Goal: Task Accomplishment & Management: Complete application form

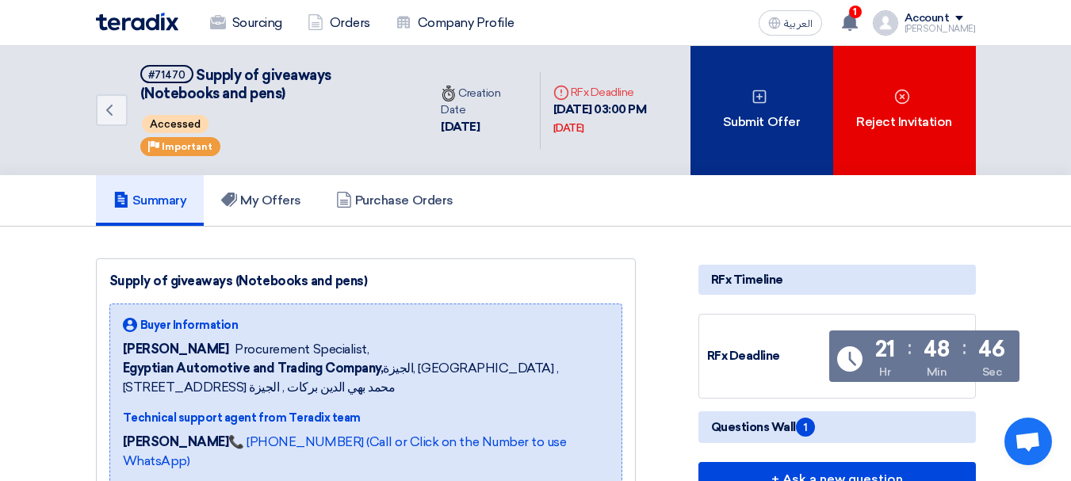
click at [750, 136] on div "Submit Offer" at bounding box center [761, 110] width 143 height 129
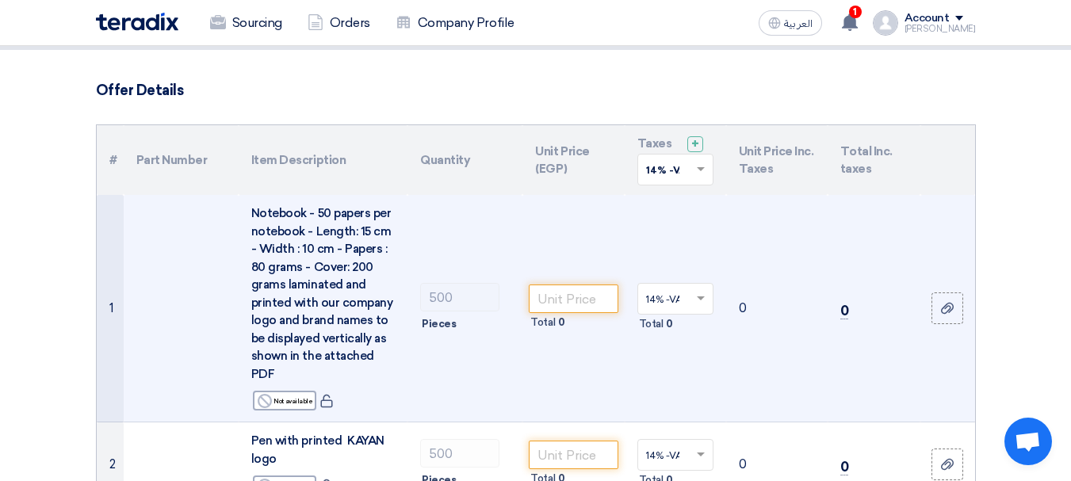
scroll to position [159, 0]
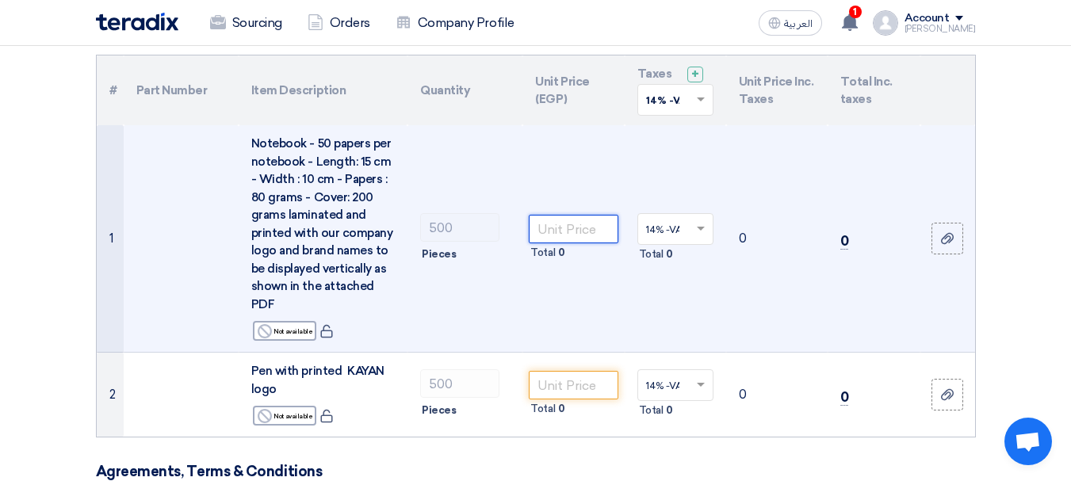
click at [582, 228] on input "number" at bounding box center [573, 229] width 89 height 29
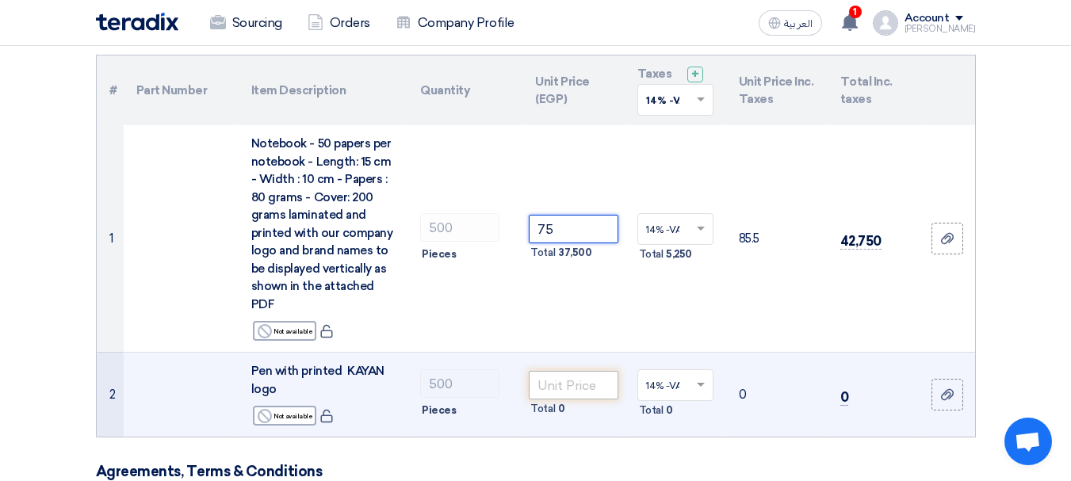
type input "75"
click at [574, 379] on input "number" at bounding box center [573, 385] width 89 height 29
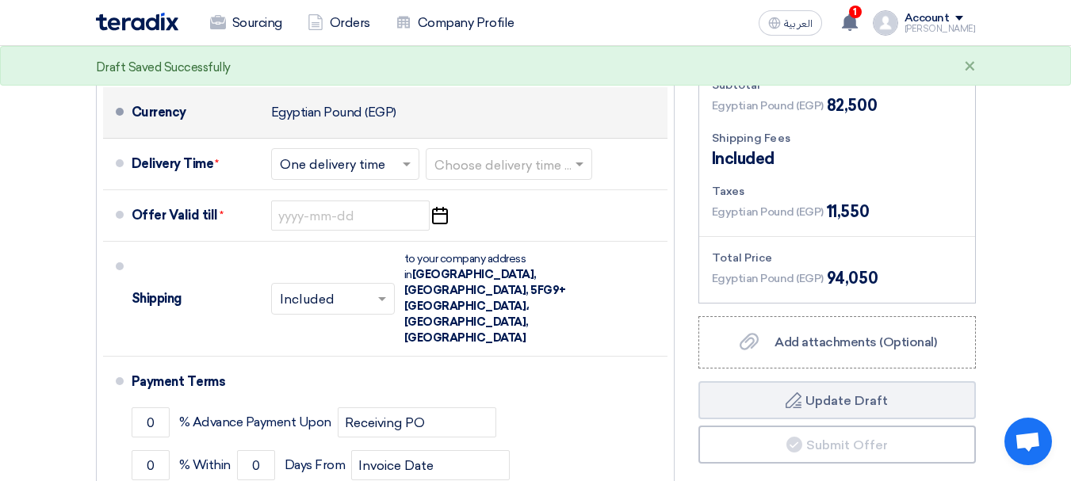
scroll to position [634, 0]
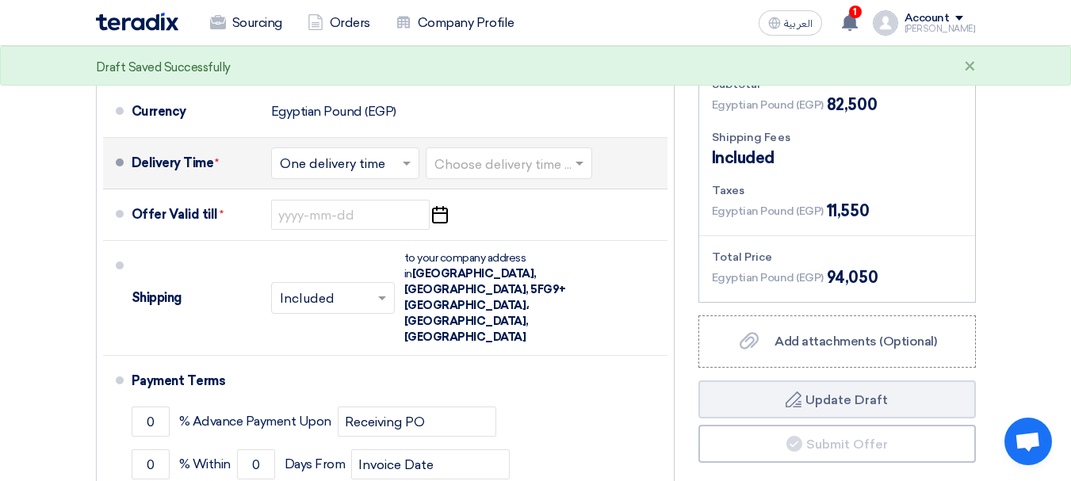
type input "90"
click at [390, 162] on input "text" at bounding box center [346, 165] width 132 height 23
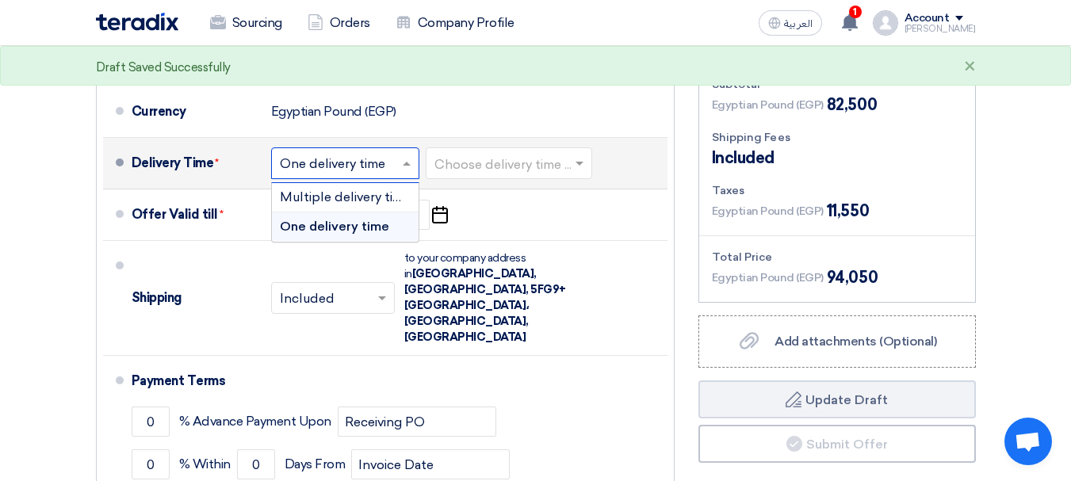
click at [397, 224] on div "One delivery time" at bounding box center [345, 226] width 147 height 29
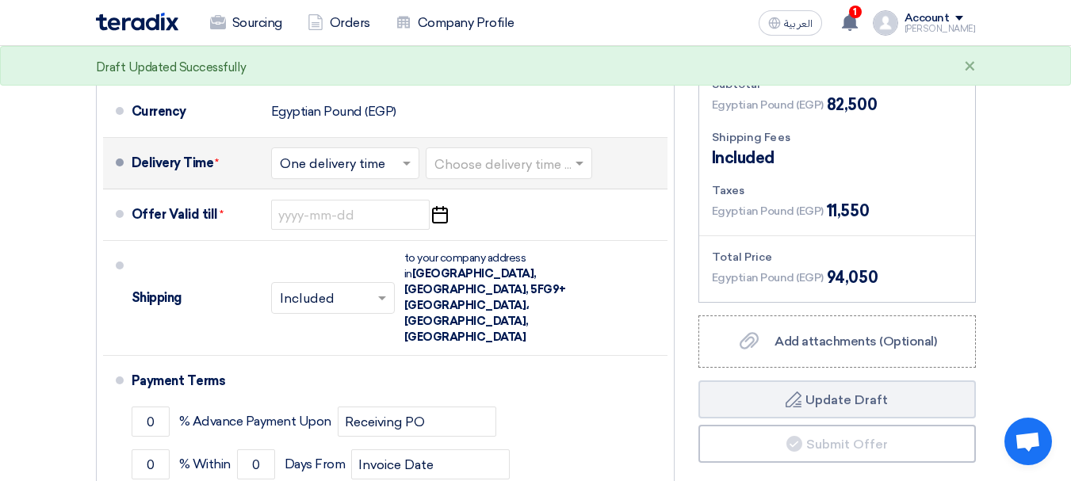
click at [492, 163] on input "text" at bounding box center [509, 165] width 151 height 23
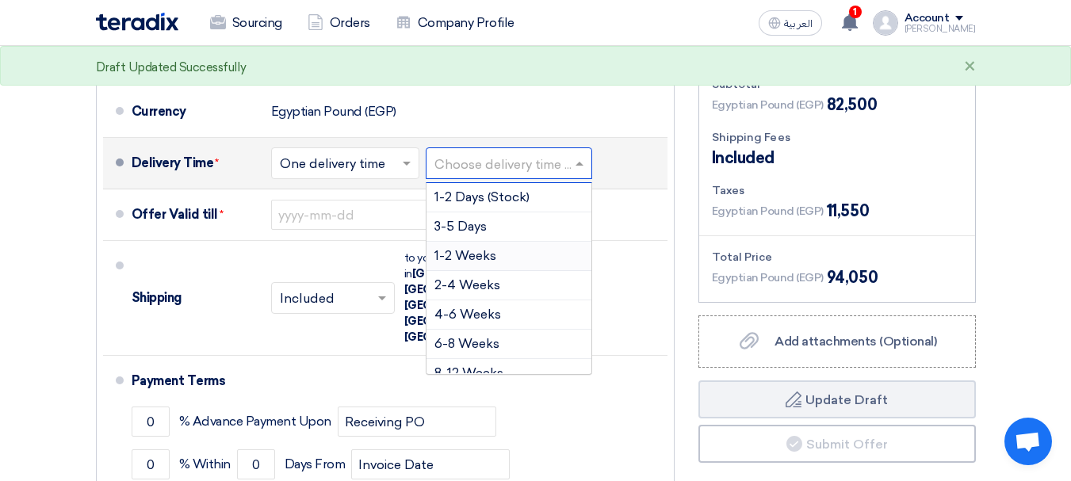
click at [494, 256] on span "1-2 Weeks" at bounding box center [465, 255] width 62 height 15
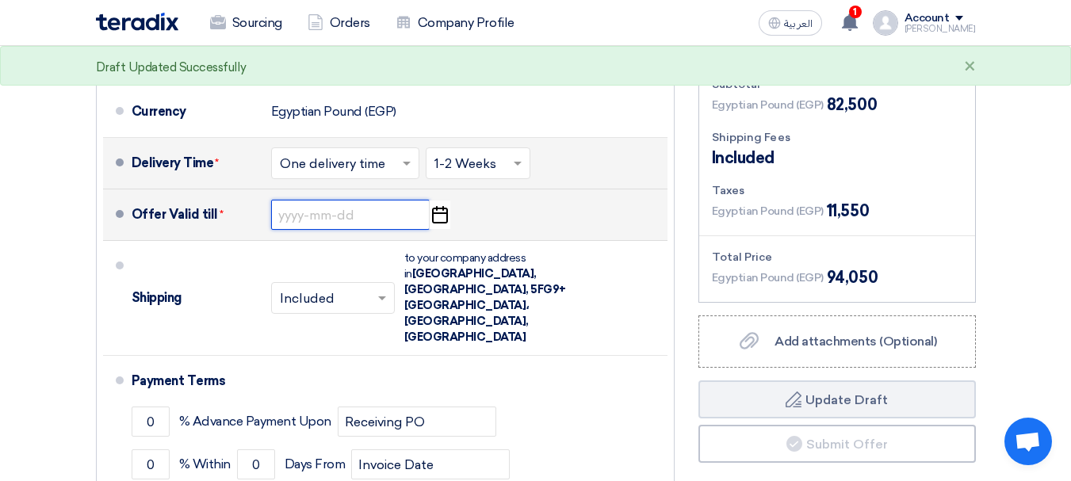
click at [396, 215] on input at bounding box center [350, 215] width 159 height 30
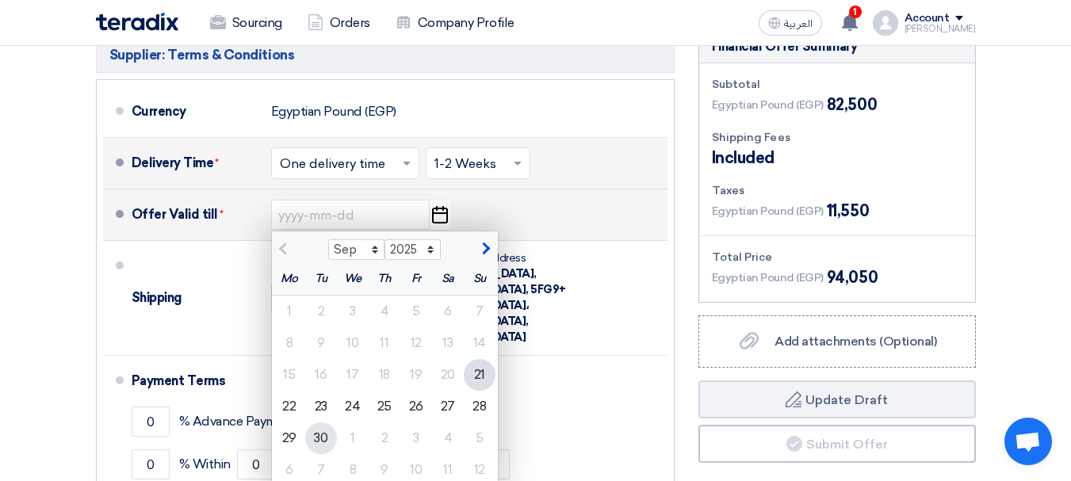
click at [327, 437] on div "30" at bounding box center [321, 439] width 32 height 32
type input "[DATE]"
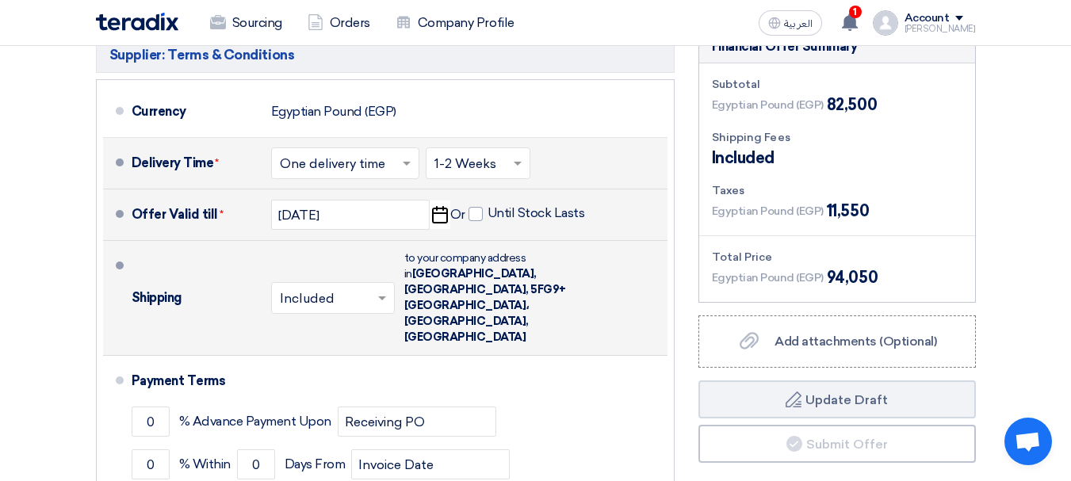
click at [361, 289] on input "text" at bounding box center [334, 300] width 108 height 23
click at [362, 321] on div "Included" at bounding box center [333, 332] width 122 height 29
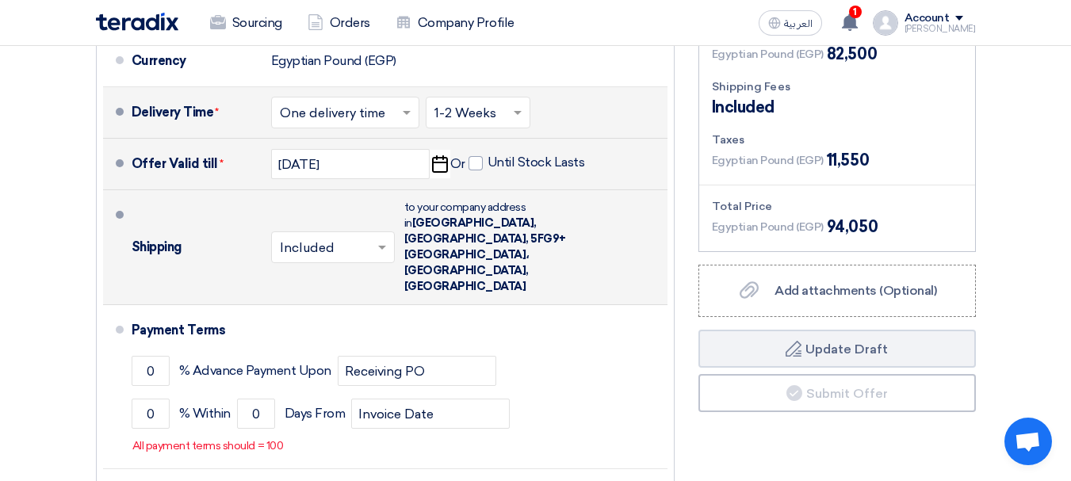
scroll to position [713, 0]
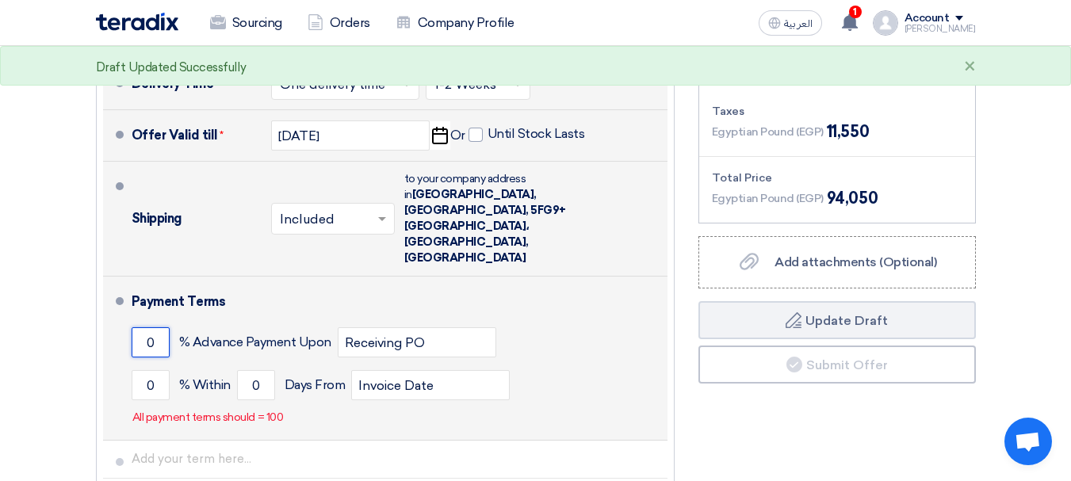
click at [162, 327] on input "0" at bounding box center [151, 342] width 38 height 30
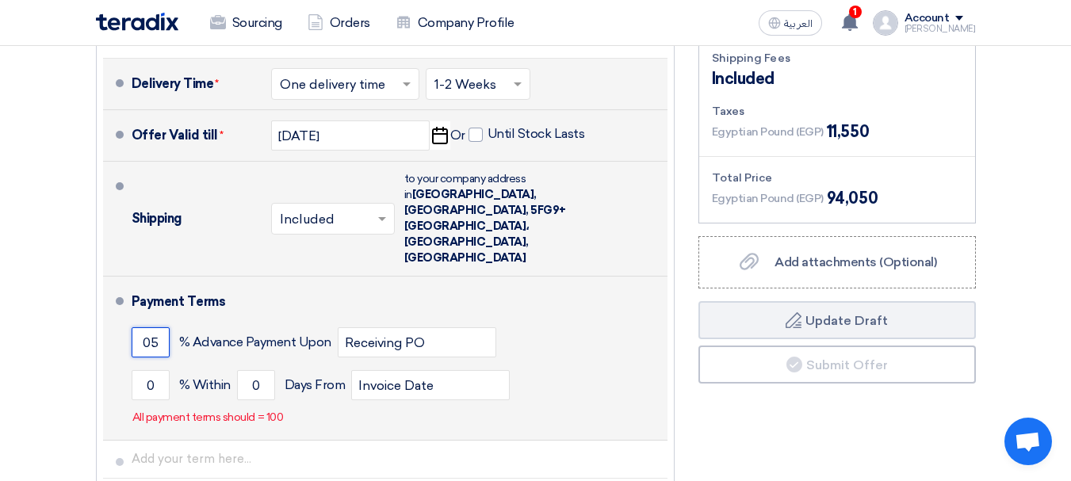
type input "0"
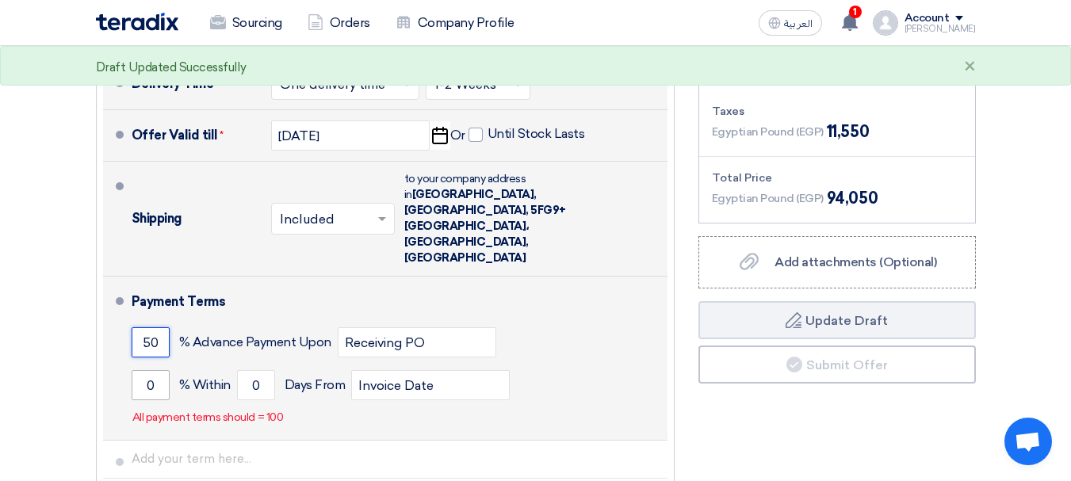
type input "50"
click at [151, 370] on input "0" at bounding box center [151, 385] width 38 height 30
type input "50"
click at [261, 370] on input "0" at bounding box center [256, 385] width 38 height 30
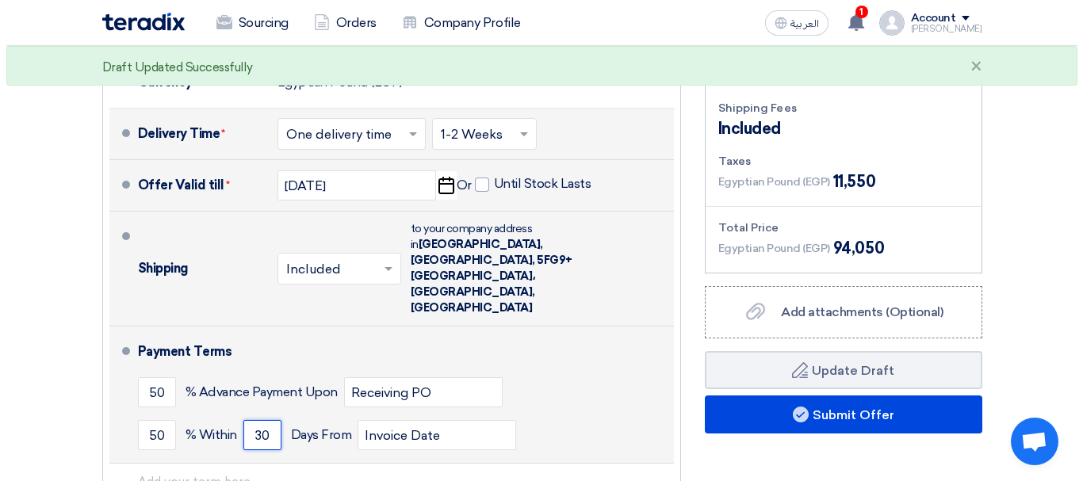
scroll to position [634, 0]
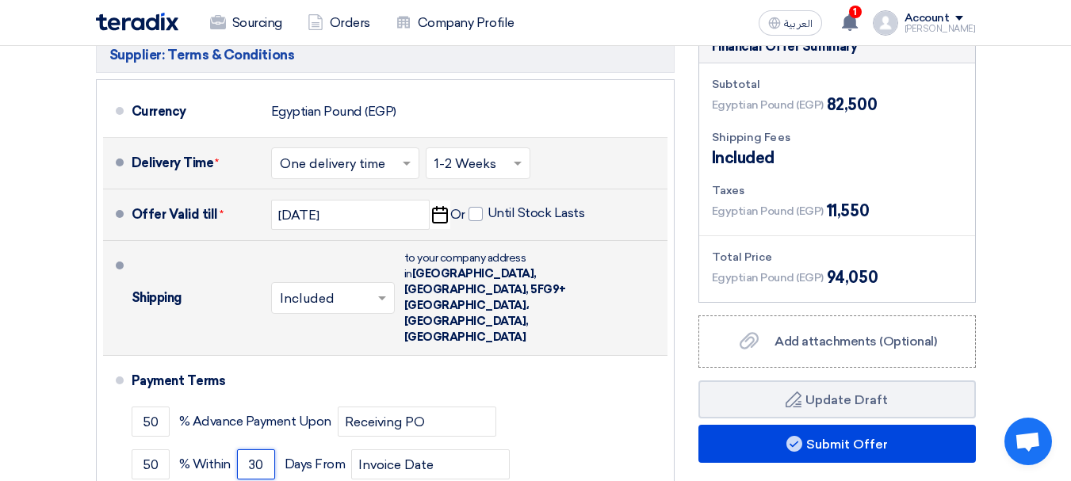
type input "30"
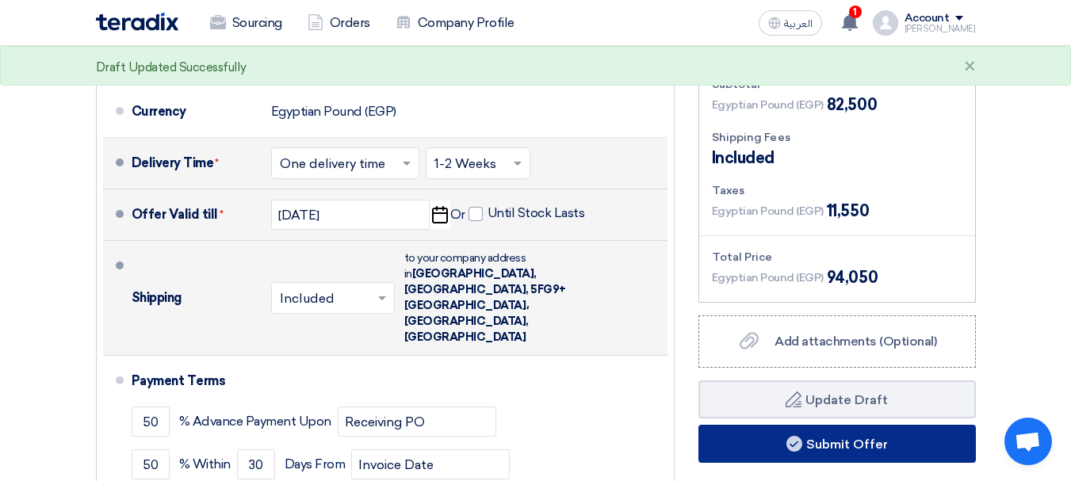
click at [882, 437] on button "Submit Offer" at bounding box center [836, 444] width 277 height 38
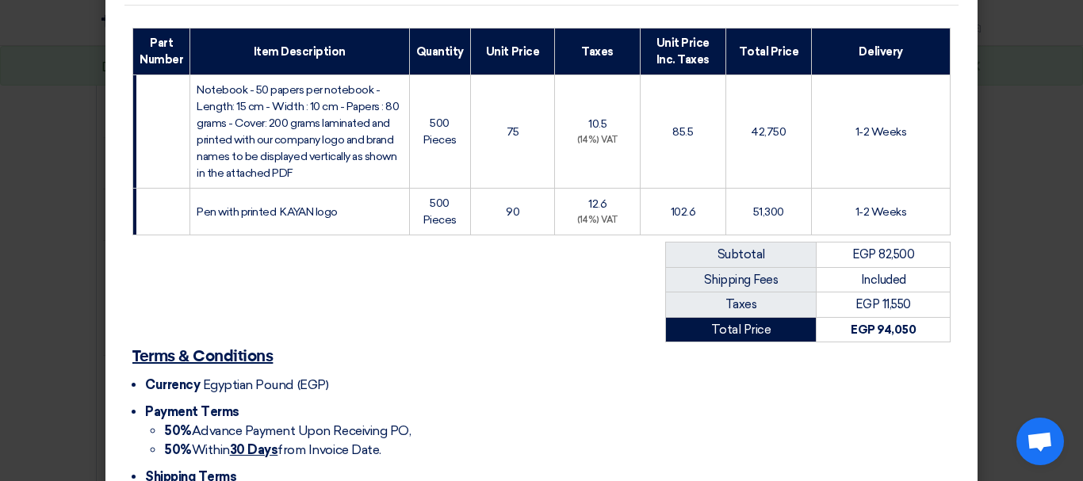
scroll to position [342, 0]
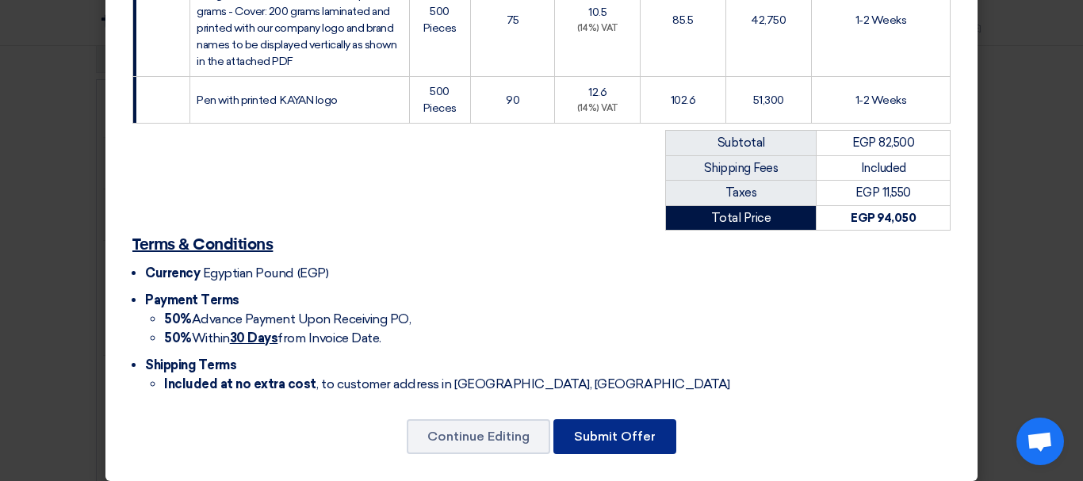
click at [620, 423] on button "Submit Offer" at bounding box center [614, 436] width 123 height 35
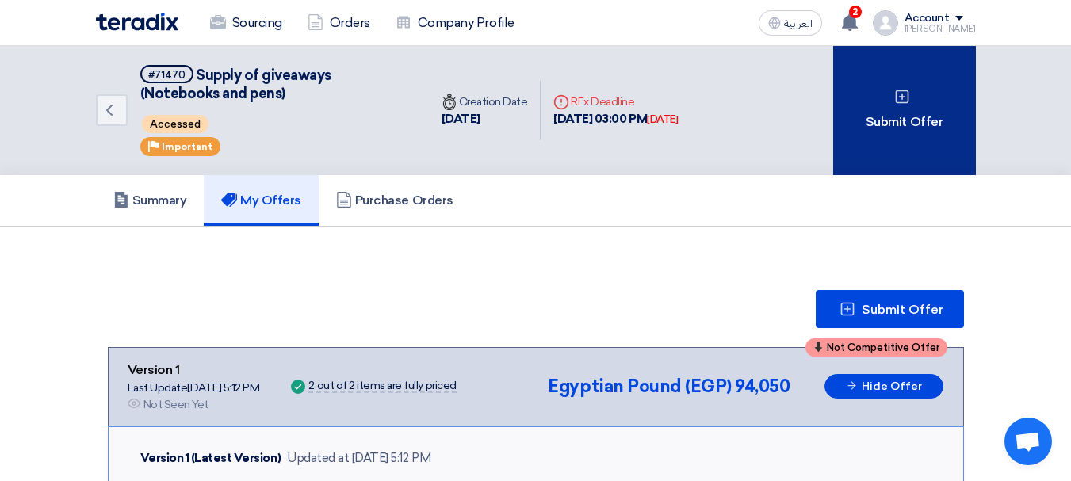
click at [905, 114] on div "Submit Offer" at bounding box center [904, 110] width 143 height 129
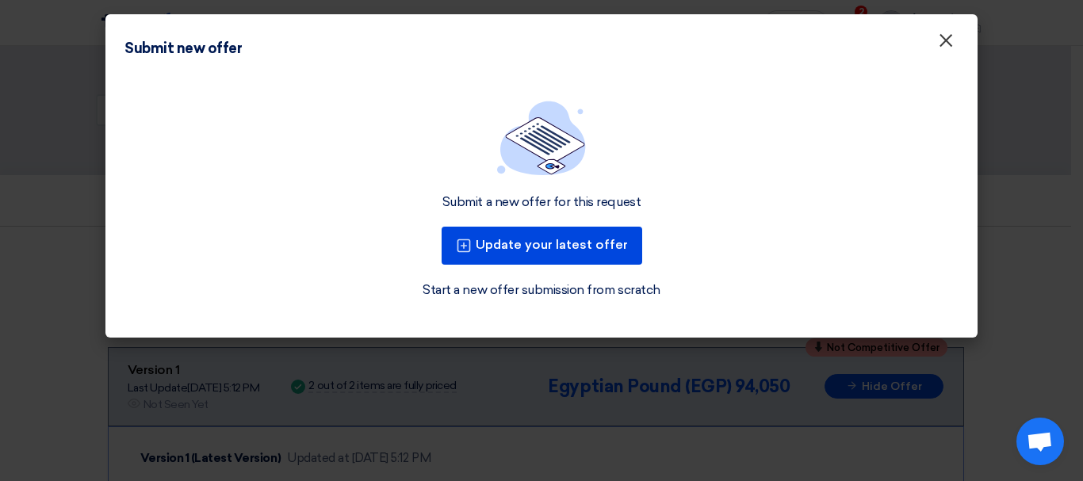
click at [948, 42] on span "×" at bounding box center [946, 45] width 16 height 32
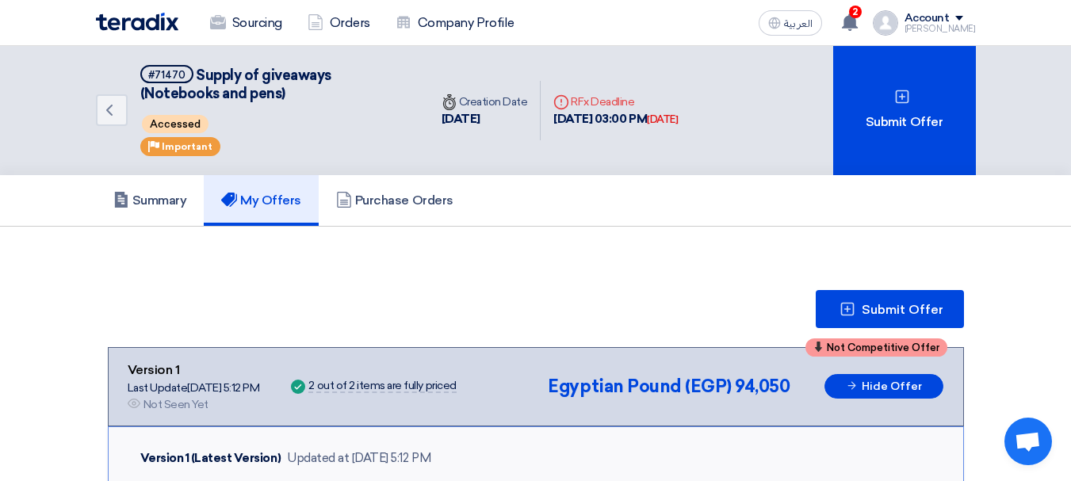
scroll to position [79, 0]
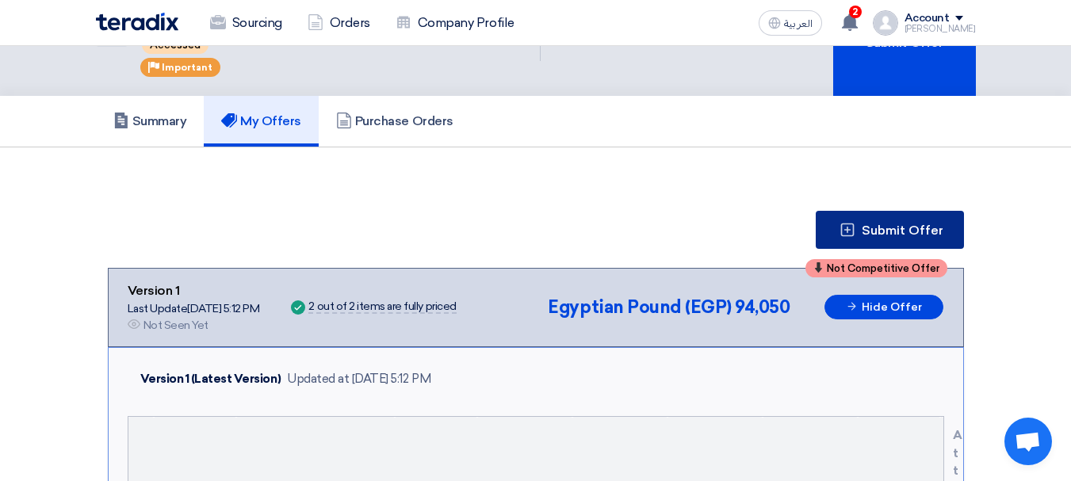
click at [865, 224] on span "Submit Offer" at bounding box center [903, 230] width 82 height 13
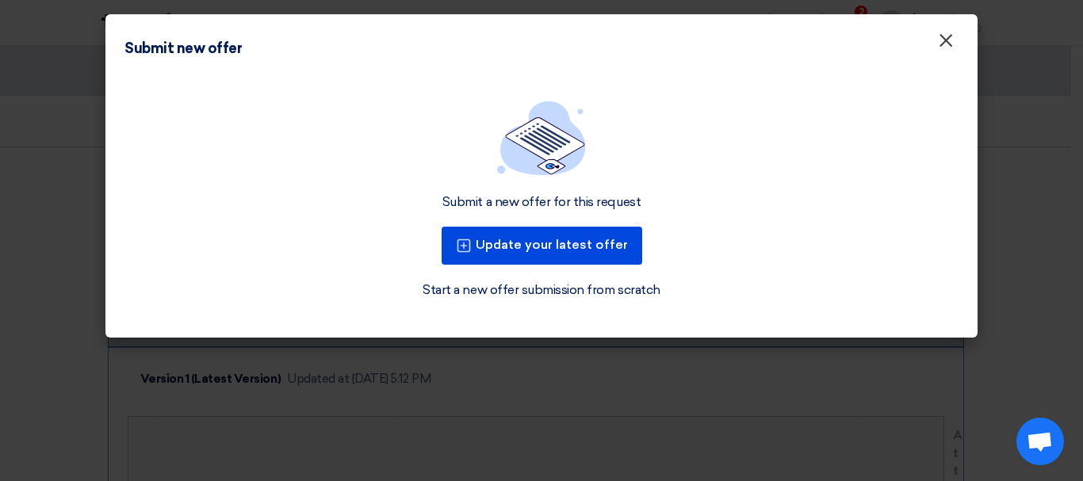
click at [948, 38] on span "×" at bounding box center [946, 45] width 16 height 32
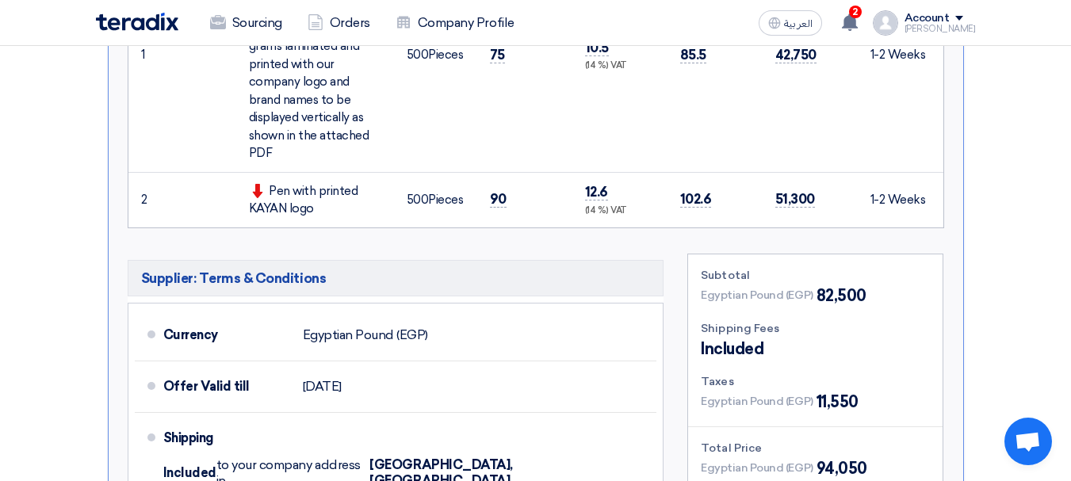
scroll to position [1031, 0]
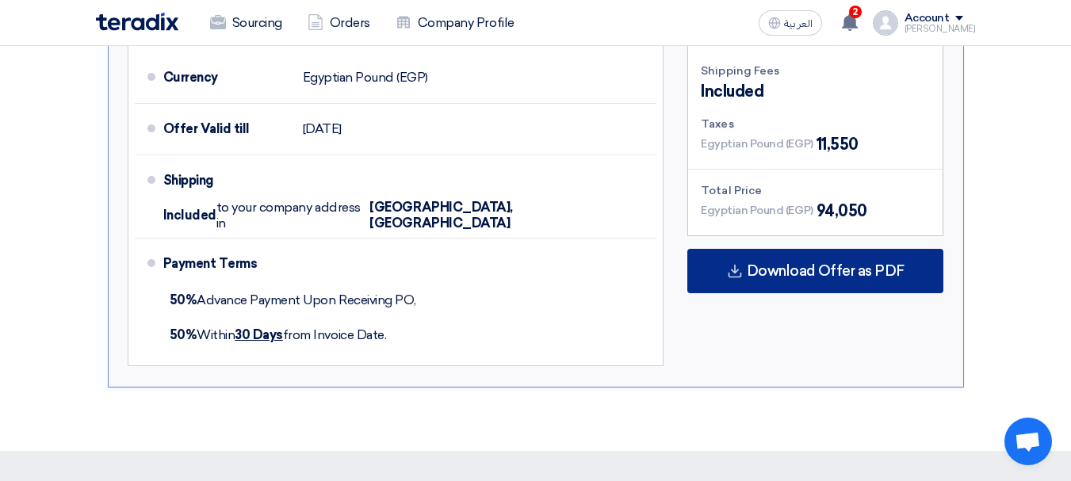
click at [774, 261] on div "Download Offer as PDF" at bounding box center [815, 271] width 256 height 44
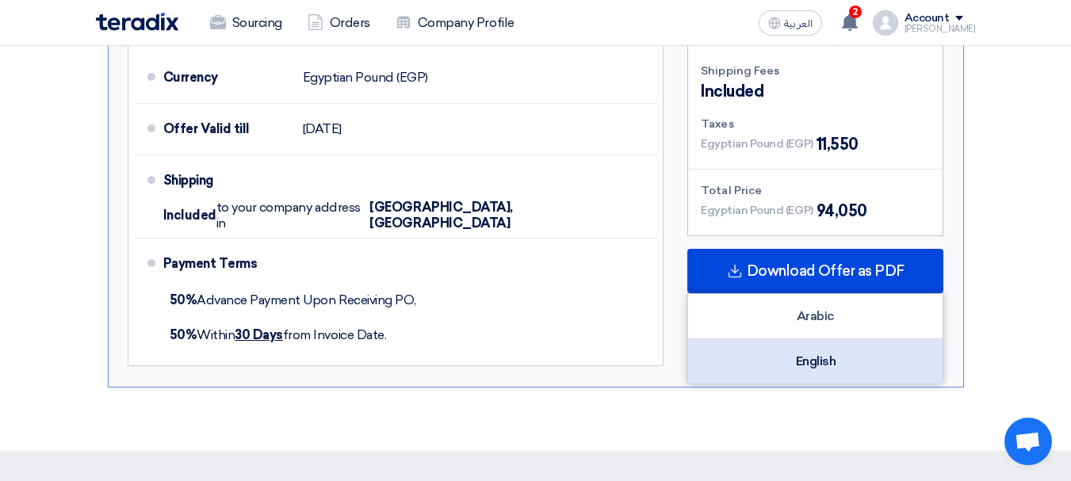
click at [824, 358] on div "English" at bounding box center [815, 361] width 254 height 44
